Goal: Transaction & Acquisition: Obtain resource

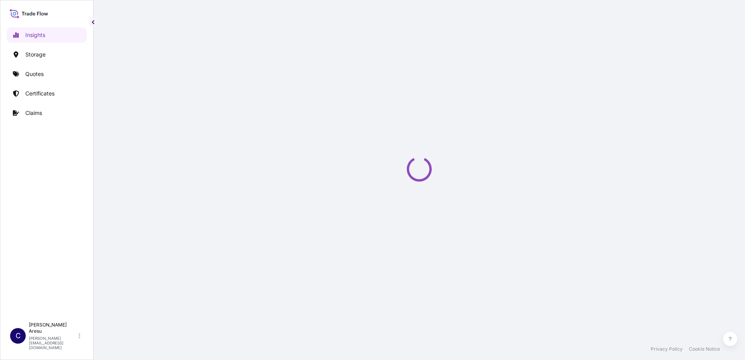
select select "2025"
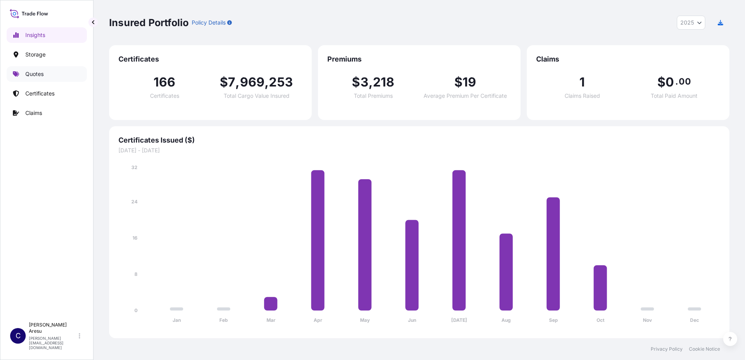
click at [28, 77] on p "Quotes" at bounding box center [34, 74] width 18 height 8
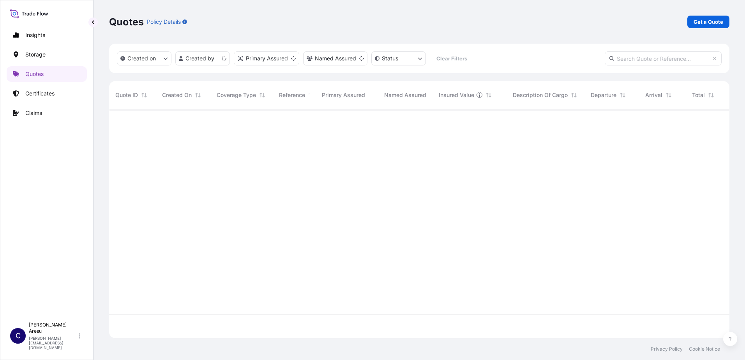
scroll to position [228, 615]
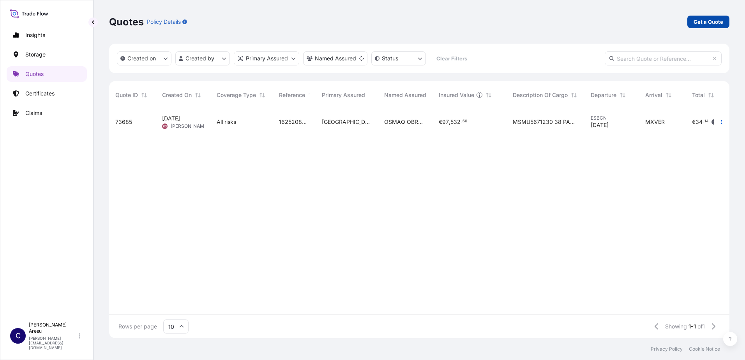
click at [722, 19] on p "Get a Quote" at bounding box center [709, 22] width 30 height 8
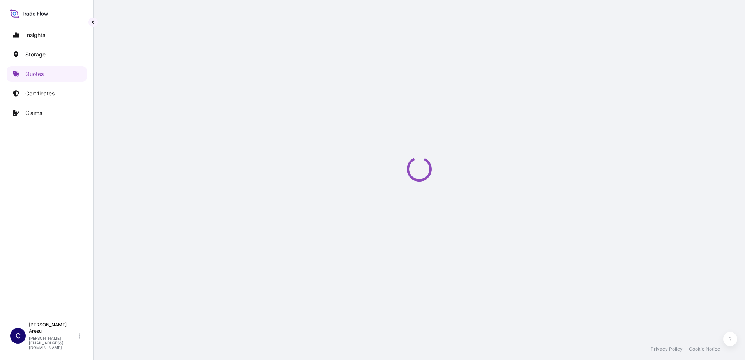
select select "Water"
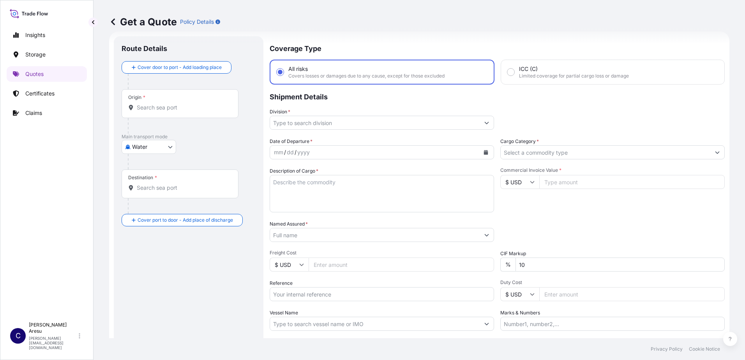
scroll to position [12, 0]
click at [156, 109] on input "Origin *" at bounding box center [183, 107] width 92 height 8
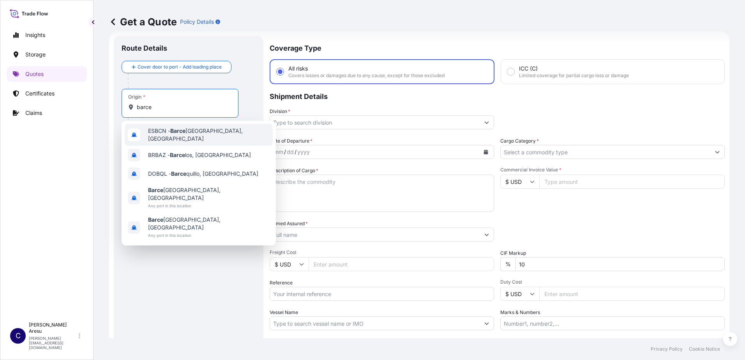
click at [166, 131] on span "ESBCN - [PERSON_NAME], [GEOGRAPHIC_DATA]" at bounding box center [209, 135] width 122 height 16
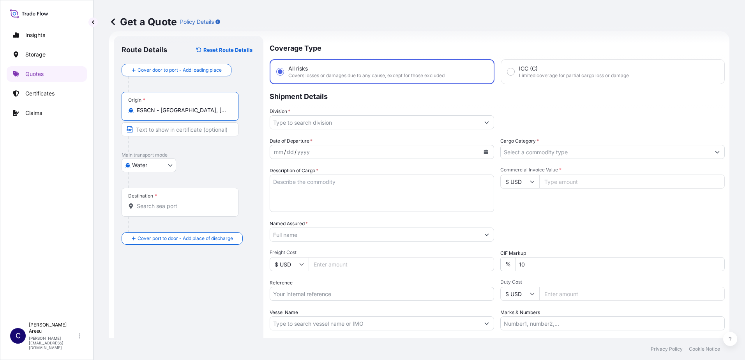
type input "ESBCN - [GEOGRAPHIC_DATA], [GEOGRAPHIC_DATA]"
click at [147, 205] on input "Destination *" at bounding box center [183, 206] width 92 height 8
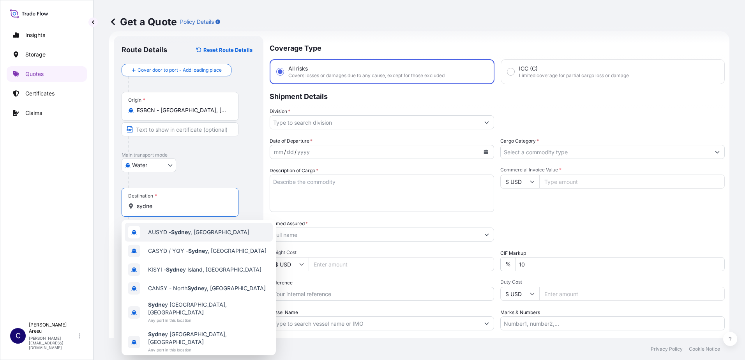
click at [213, 232] on span "AUSYD - Sydne y, [GEOGRAPHIC_DATA]" at bounding box center [198, 232] width 101 height 8
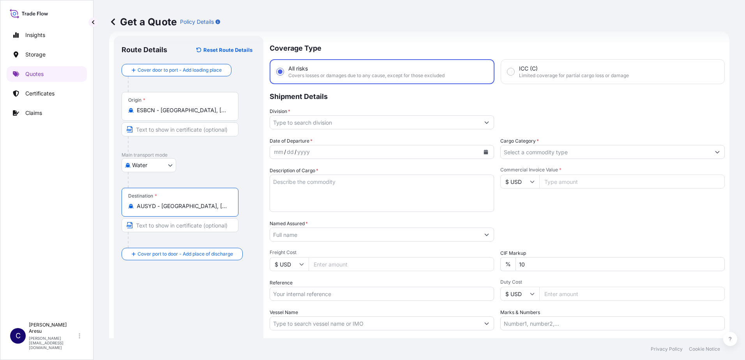
type input "AUSYD - [GEOGRAPHIC_DATA], [GEOGRAPHIC_DATA]"
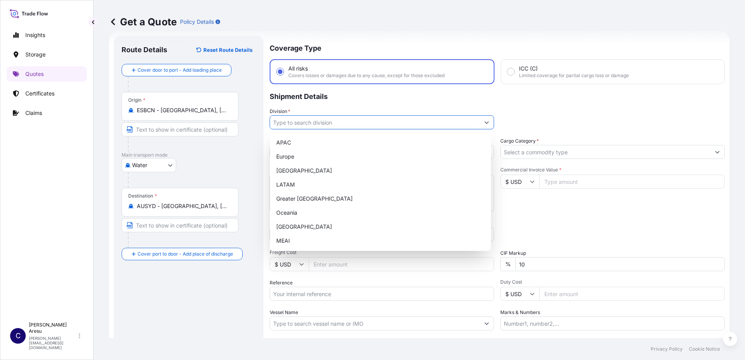
click at [292, 123] on input "Division *" at bounding box center [375, 122] width 210 height 14
click at [296, 156] on div "Europe" at bounding box center [380, 157] width 215 height 14
type input "Europe"
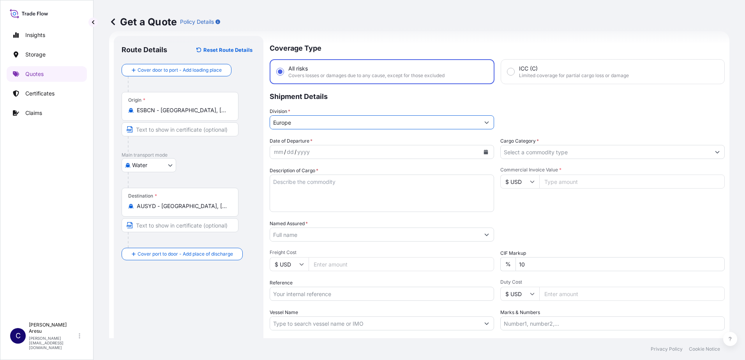
click at [312, 153] on div "mm / dd / yyyy" at bounding box center [375, 152] width 210 height 14
click at [484, 150] on icon "Calendar" at bounding box center [486, 152] width 4 height 5
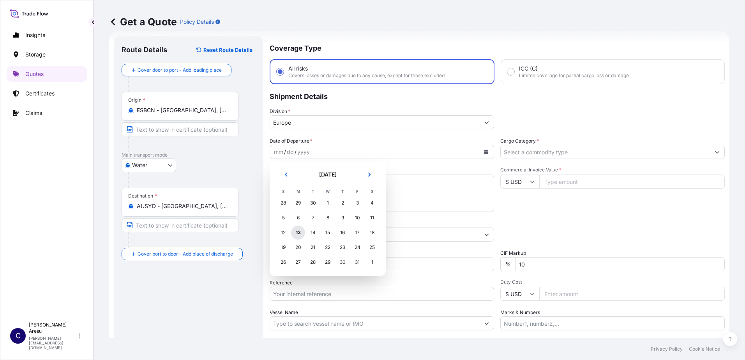
click at [298, 232] on div "13" at bounding box center [298, 233] width 14 height 14
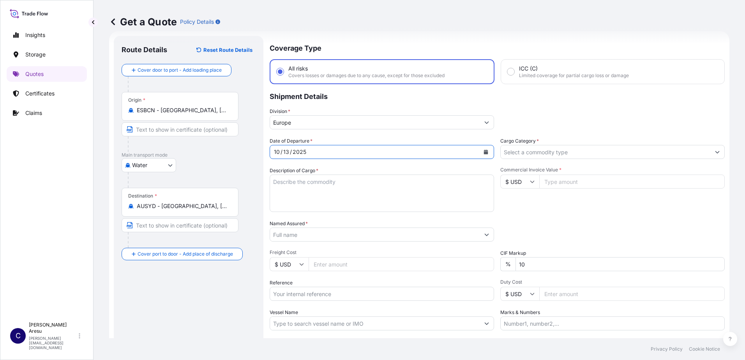
click at [542, 151] on input "Cargo Category *" at bounding box center [606, 152] width 210 height 14
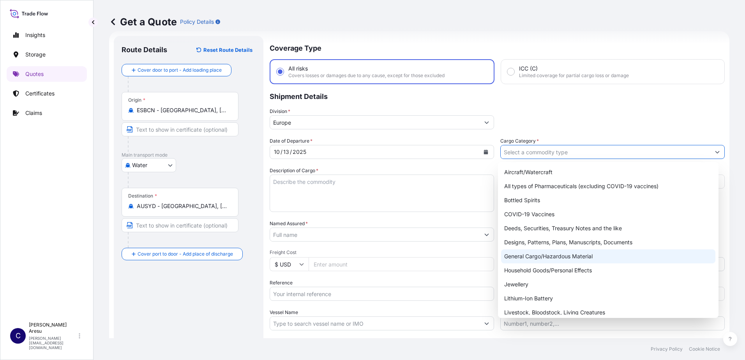
click at [522, 254] on div "General Cargo/Hazardous Material" at bounding box center [608, 256] width 215 height 14
type input "General Cargo/Hazardous Material"
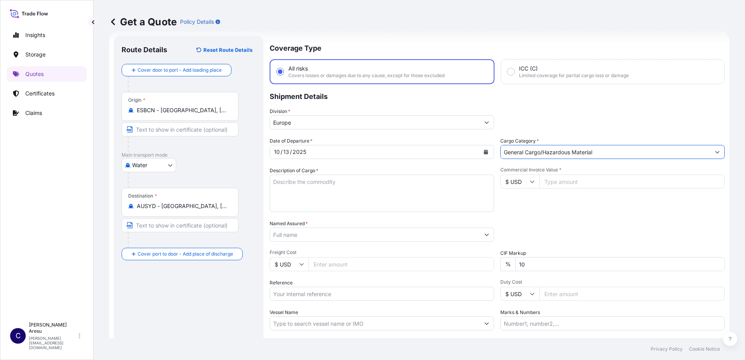
click at [290, 182] on textarea "Description of Cargo *" at bounding box center [382, 193] width 225 height 37
click at [279, 184] on textarea "Description of Cargo *" at bounding box center [382, 193] width 225 height 37
paste textarea "BAGS LOADED ONTO 20 PALLETS LOADED INTO 1 20' CONTAINER(S) TERSPERSE® 2020"
click at [274, 182] on textarea "BAGS LOADED ONTO 20 PALLETS LOADED INTO 1 20' CONTAINER(S) TERSPERSE® 2020" at bounding box center [382, 193] width 225 height 37
drag, startPoint x: 274, startPoint y: 189, endPoint x: 364, endPoint y: 189, distance: 90.0
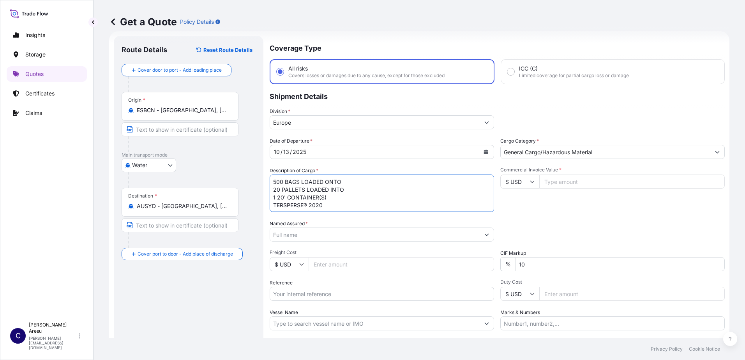
click at [364, 189] on textarea "500 BAGS LOADED ONTO 20 PALLETS LOADED INTO 1 20' CONTAINER(S) TERSPERSE® 2020" at bounding box center [382, 193] width 225 height 37
drag, startPoint x: 329, startPoint y: 189, endPoint x: 232, endPoint y: 189, distance: 97.5
click at [232, 189] on form "Route Details Reset Route Details Cover door to port - Add loading place Place …" at bounding box center [419, 212] width 621 height 362
click at [285, 186] on textarea "500 BAGS LOADED INTO 20 PALLETS TERSPERSE® 2020" at bounding box center [382, 193] width 225 height 37
paste textarea "MSDU1027310"
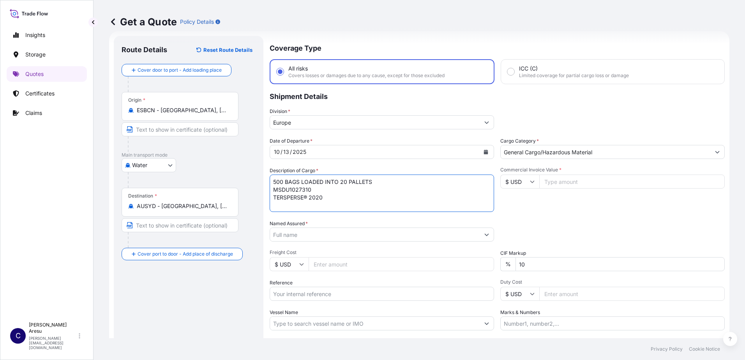
click at [335, 198] on textarea "500 BAGS LOADED INTO 20 PALLETS MSDU1027310 TERSPERSE® 2020" at bounding box center [382, 193] width 225 height 37
type textarea "500 BAGS LOADED INTO 20 PALLETS MSDU1027310 TERSPERSE® 2020 GROSS WEIGHT: 10570…"
click at [333, 238] on input "Named Assured *" at bounding box center [375, 235] width 210 height 14
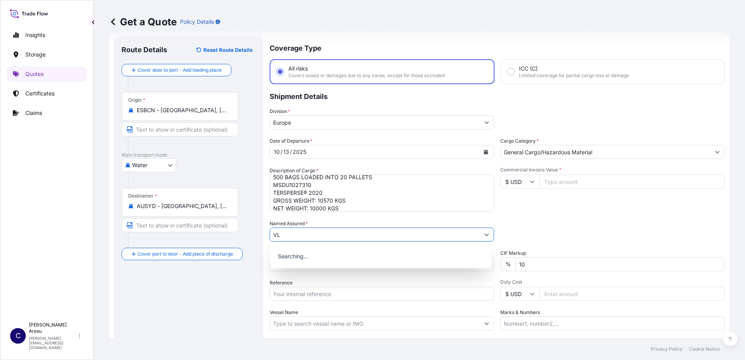
type input "V"
click at [322, 253] on div "IVL BELGIUM N.V" at bounding box center [380, 255] width 215 height 14
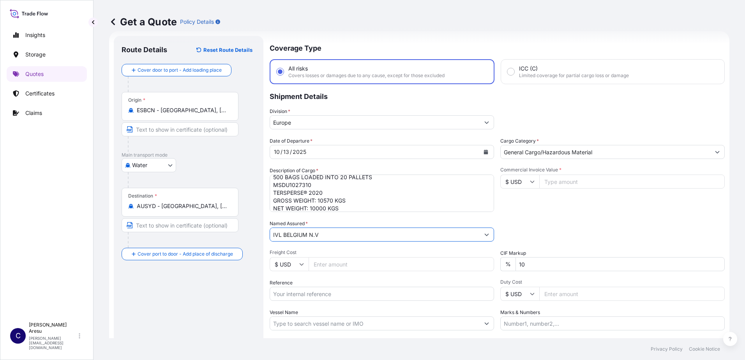
scroll to position [0, 0]
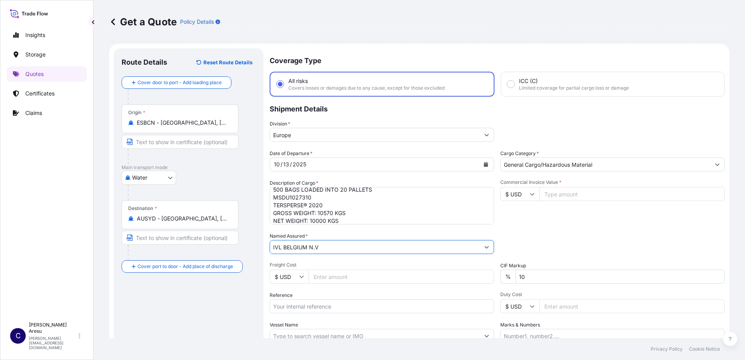
type input "IVL BELGIUM N.V"
click at [564, 196] on input "Commercial Invoice Value *" at bounding box center [632, 194] width 186 height 14
click at [548, 195] on input "Commercial Invoice Value *" at bounding box center [632, 194] width 186 height 14
type input "34820"
click at [556, 216] on div "Commercial Invoice Value * $ USD 34820" at bounding box center [613, 201] width 225 height 45
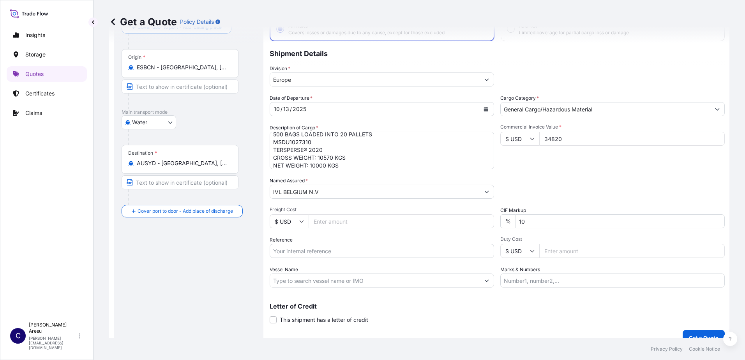
scroll to position [67, 0]
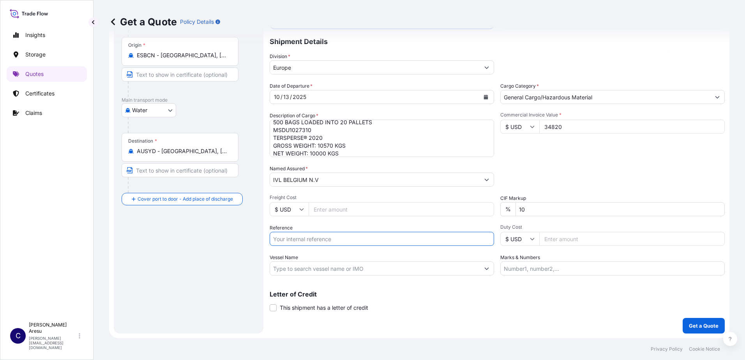
click at [325, 245] on input "Reference" at bounding box center [382, 239] width 225 height 14
click at [293, 237] on input "Reference" at bounding box center [382, 239] width 225 height 14
paste input "1625209811"
type input "1625209811"
click at [361, 271] on input "Vessel Name" at bounding box center [375, 269] width 210 height 14
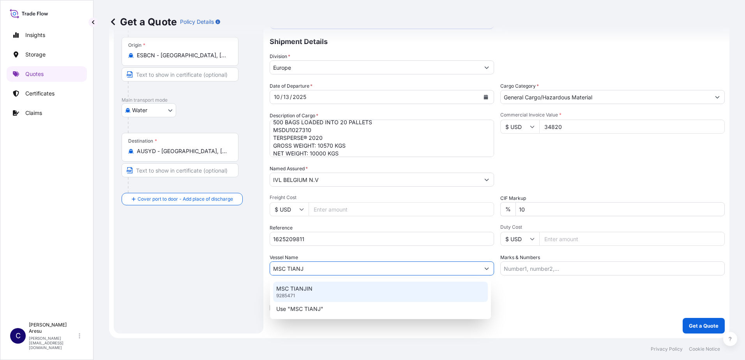
click at [291, 287] on p "MSC TIANJIN" at bounding box center [294, 289] width 36 height 8
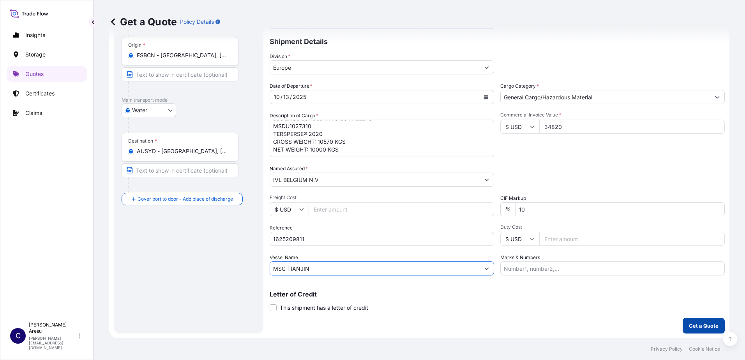
type input "MSC TIANJIN"
click at [703, 326] on p "Get a Quote" at bounding box center [704, 326] width 30 height 8
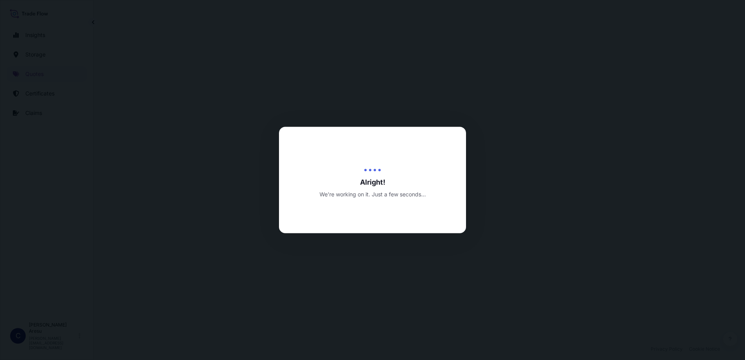
select select "Water"
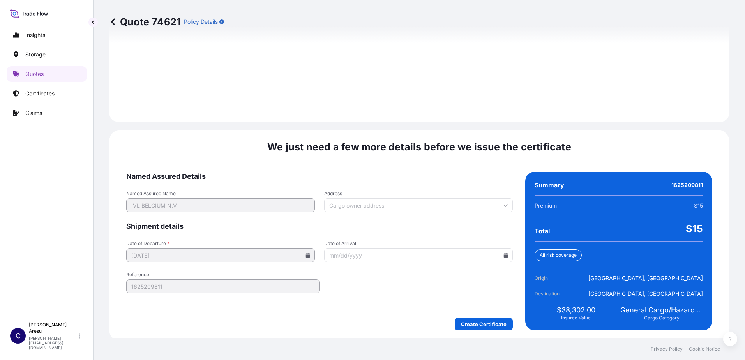
scroll to position [1086, 0]
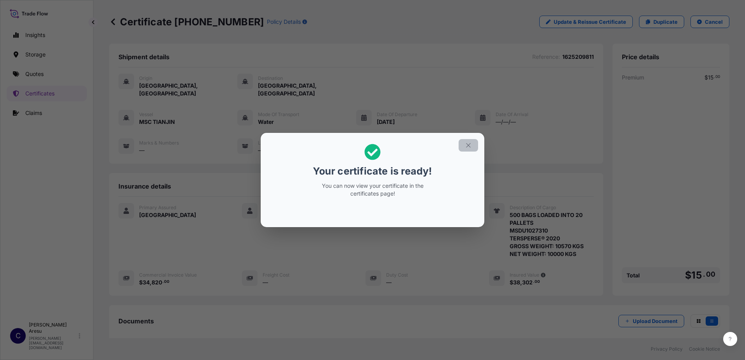
click at [468, 144] on icon "button" at bounding box center [468, 145] width 7 height 7
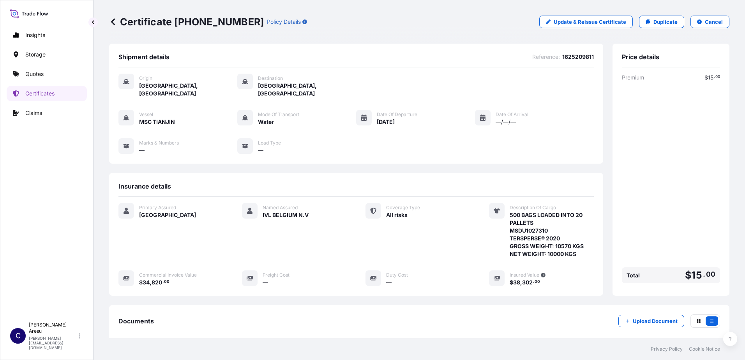
scroll to position [81, 0]
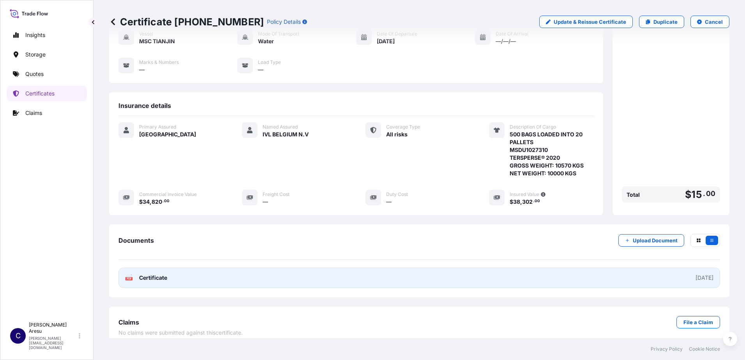
click at [157, 274] on span "Certificate" at bounding box center [153, 278] width 28 height 8
